Goal: Information Seeking & Learning: Understand process/instructions

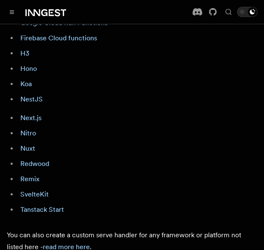
scroll to position [826, 0]
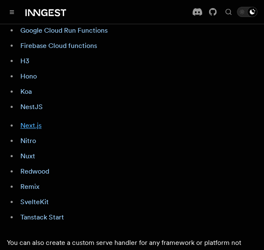
click at [28, 121] on link "Next.js" at bounding box center [30, 125] width 21 height 8
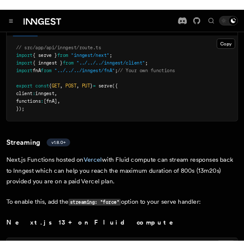
scroll to position [6251, 0]
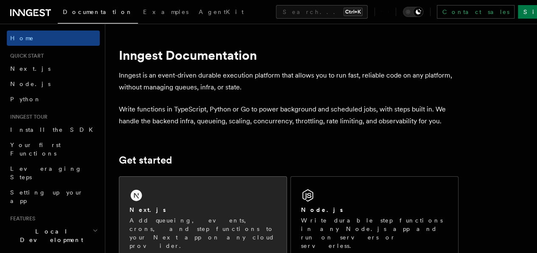
click at [161, 242] on p "Add queueing, events, crons, and step functions to your Next app on any cloud p…" at bounding box center [202, 233] width 147 height 34
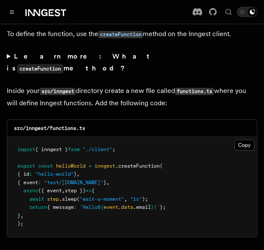
scroll to position [1492, 0]
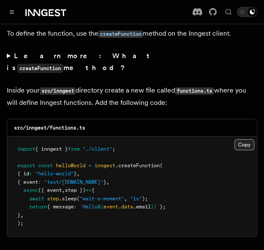
click at [245, 139] on button "Copy Copied" at bounding box center [245, 144] width 20 height 11
